Goal: Task Accomplishment & Management: Complete application form

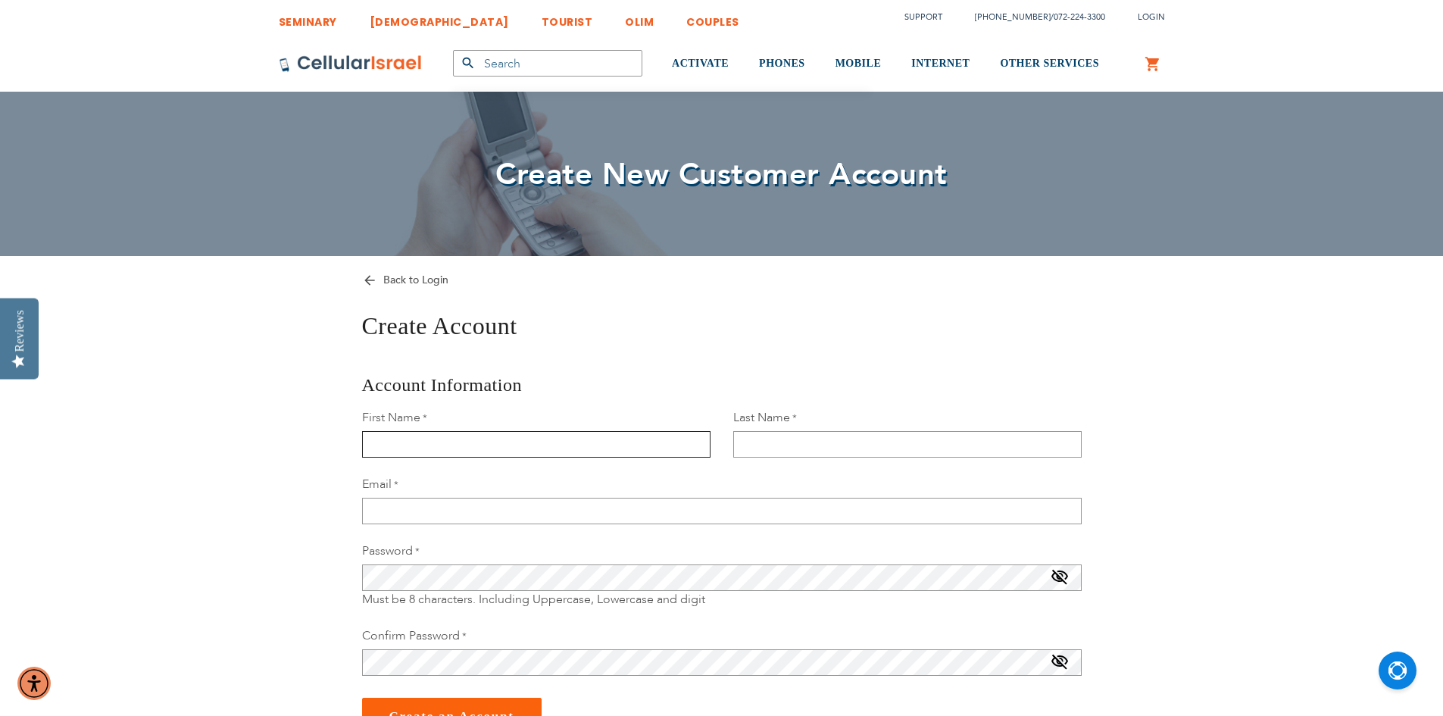
click at [658, 448] on input "First Name" at bounding box center [536, 444] width 348 height 27
click at [549, 433] on input "First Name" at bounding box center [536, 444] width 348 height 27
type input "[PERSON_NAME]"
type input "[EMAIL_ADDRESS][DOMAIN_NAME]"
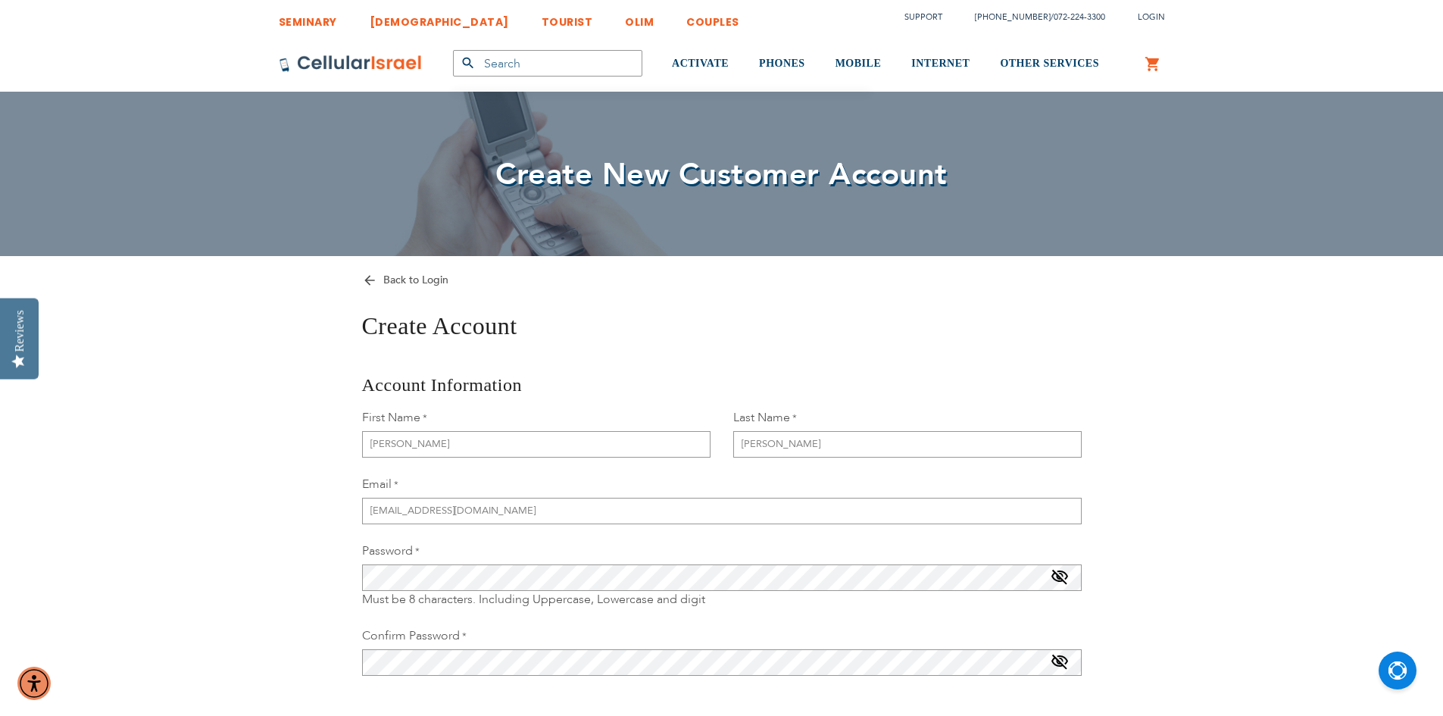
click at [1064, 573] on span at bounding box center [1060, 580] width 18 height 24
click at [1059, 665] on span at bounding box center [1060, 665] width 18 height 24
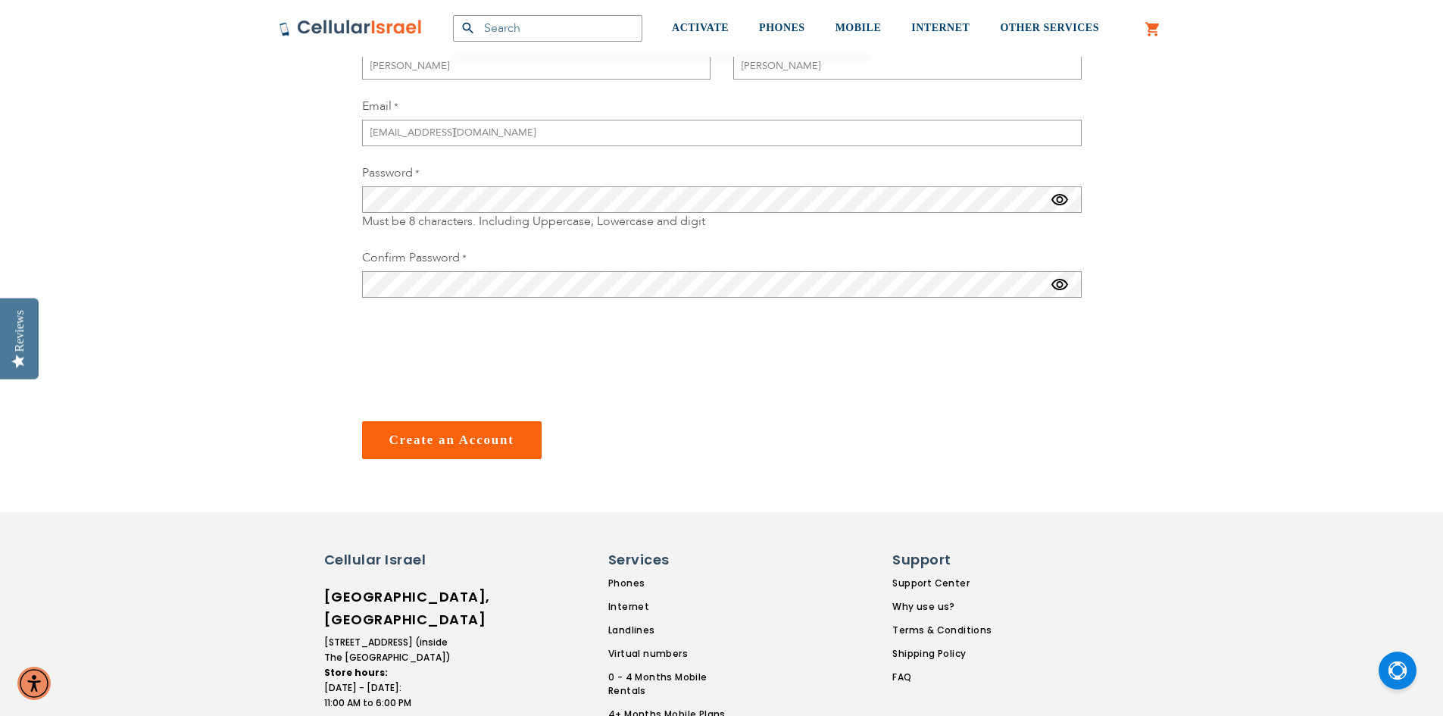
scroll to position [379, 0]
checkbox input "true"
click at [402, 445] on span "Create an Account" at bounding box center [451, 439] width 125 height 14
